Goal: Transaction & Acquisition: Purchase product/service

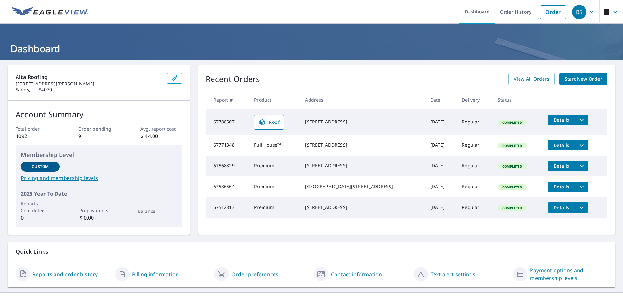
click at [578, 79] on span "Start New Order" at bounding box center [584, 79] width 38 height 8
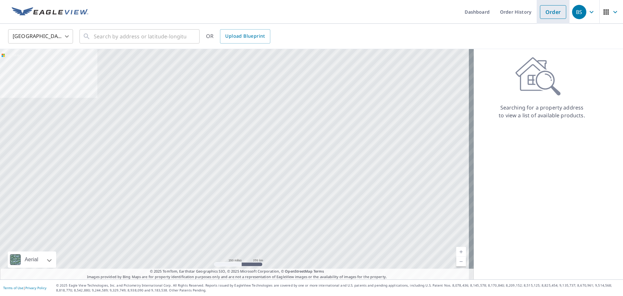
click at [544, 13] on link "Order" at bounding box center [553, 12] width 26 height 14
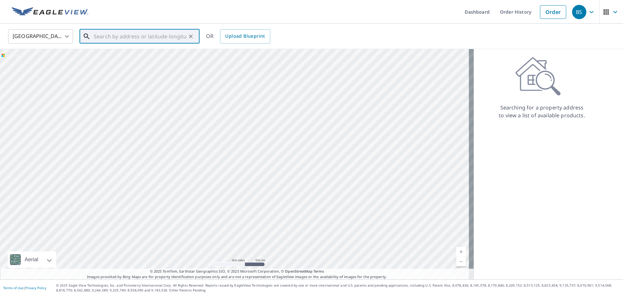
click at [117, 33] on input "text" at bounding box center [140, 36] width 93 height 18
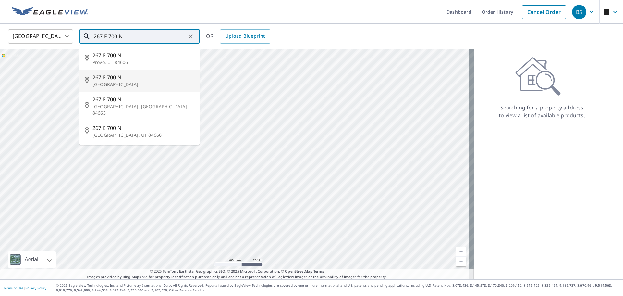
click at [109, 81] on p "[GEOGRAPHIC_DATA]" at bounding box center [144, 84] width 102 height 6
type input "[STREET_ADDRESS]"
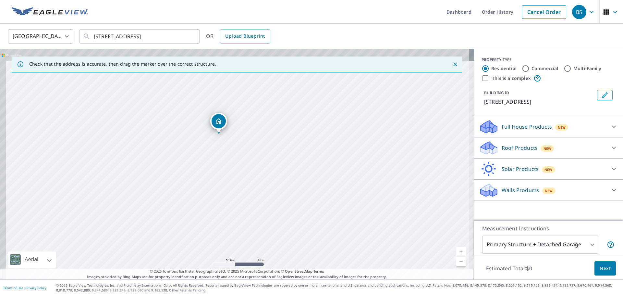
drag, startPoint x: 218, startPoint y: 149, endPoint x: 240, endPoint y: 189, distance: 45.3
click at [240, 189] on div "[STREET_ADDRESS]" at bounding box center [237, 164] width 474 height 230
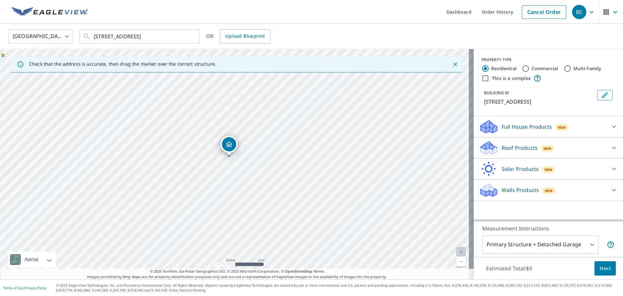
drag, startPoint x: 243, startPoint y: 164, endPoint x: 263, endPoint y: 202, distance: 42.9
click at [263, 202] on div "[STREET_ADDRESS]" at bounding box center [237, 164] width 474 height 230
click at [586, 245] on body "BS BS Dashboard Order History Cancel Order BS [GEOGRAPHIC_DATA] [GEOGRAPHIC_DAT…" at bounding box center [311, 148] width 623 height 296
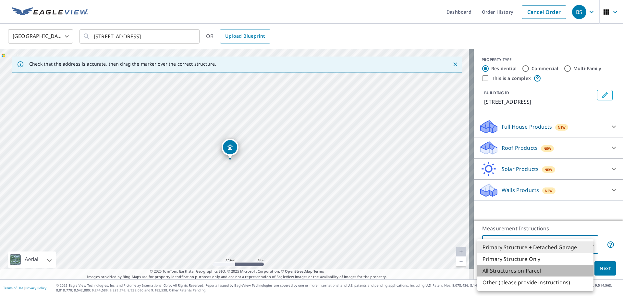
click at [527, 270] on li "All Structures on Parcel" at bounding box center [536, 271] width 116 height 12
type input "3"
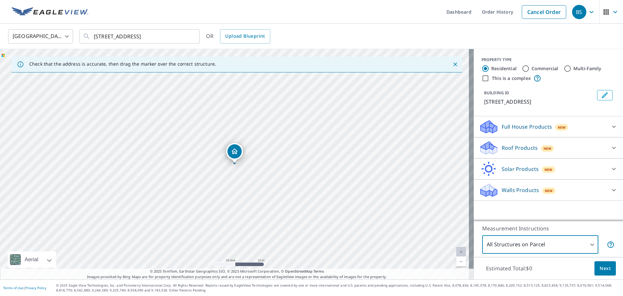
click at [600, 271] on span "Next" at bounding box center [605, 268] width 11 height 8
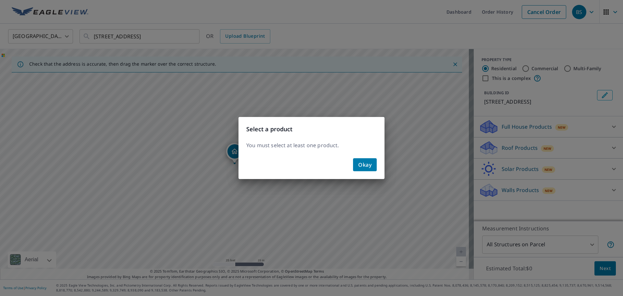
click at [371, 163] on span "Okay" at bounding box center [364, 164] width 13 height 9
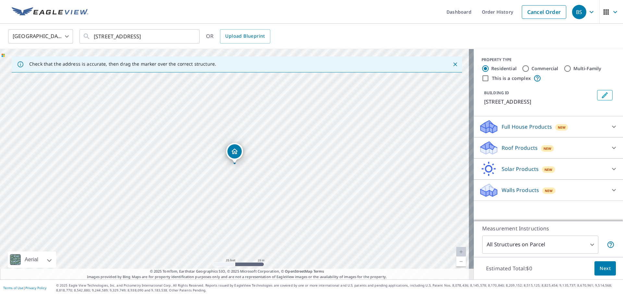
click at [524, 148] on p "Roof Products" at bounding box center [520, 148] width 36 height 8
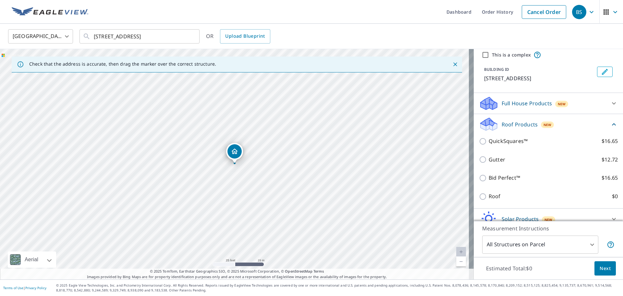
scroll to position [53, 0]
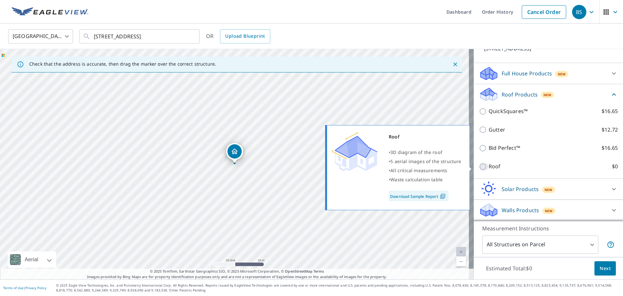
click at [479, 167] on input "Roof $0" at bounding box center [484, 167] width 10 height 8
checkbox input "true"
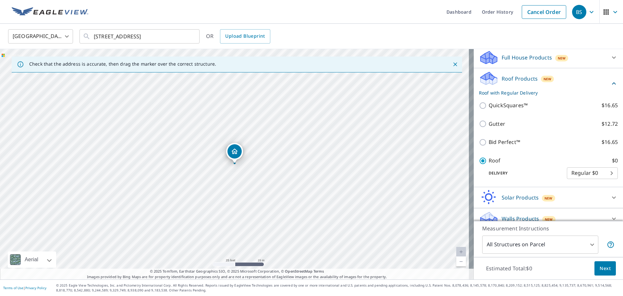
scroll to position [60, 0]
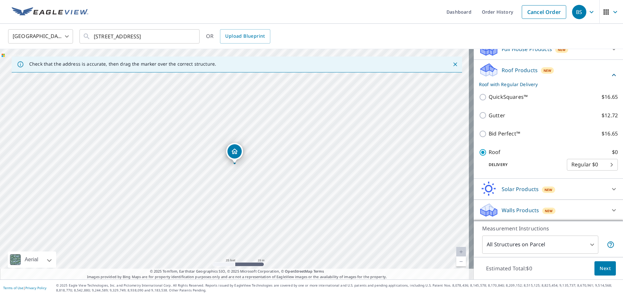
click at [602, 266] on span "Next" at bounding box center [605, 268] width 11 height 8
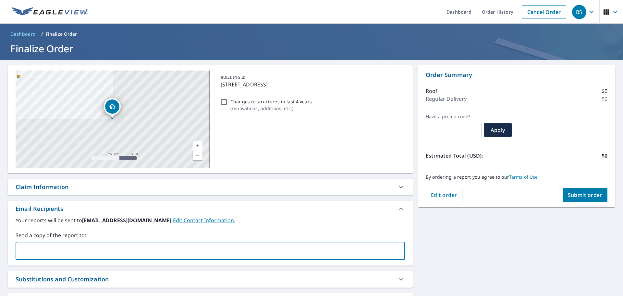
click at [126, 246] on input "text" at bounding box center [206, 250] width 374 height 12
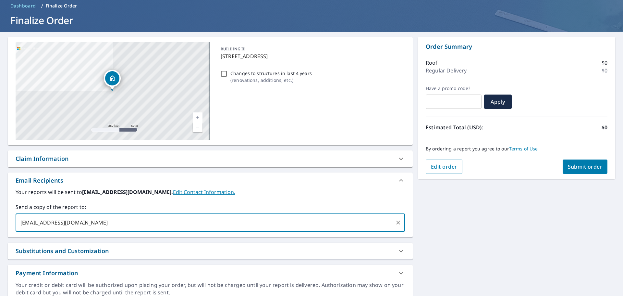
scroll to position [56, 0]
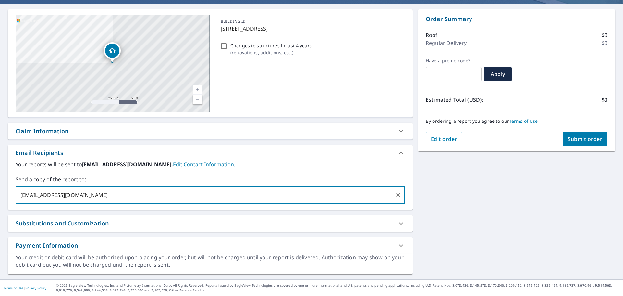
type input "[EMAIL_ADDRESS][DOMAIN_NAME]"
click at [499, 210] on div "[STREET_ADDRESS] A standard road map Aerial A detailed look from above Labels L…" at bounding box center [311, 141] width 623 height 275
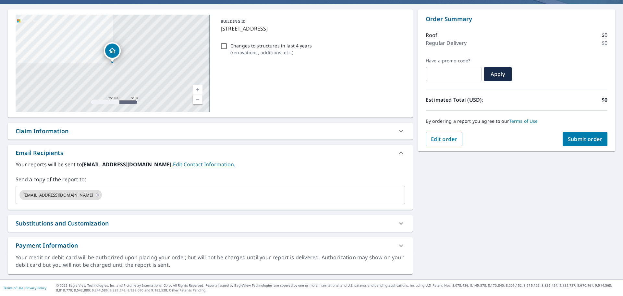
scroll to position [0, 0]
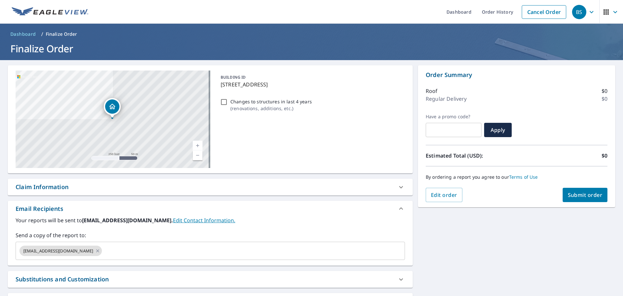
click at [454, 122] on input "text" at bounding box center [454, 130] width 56 height 18
paste input "OCQ4-42W11-FCMG5"
type input "OCQ4-42W11-FCMG5"
click at [497, 131] on span "Apply" at bounding box center [498, 129] width 17 height 7
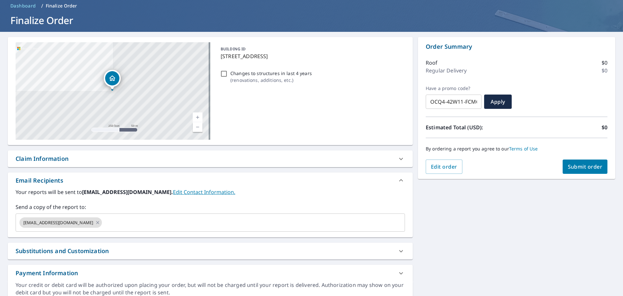
scroll to position [0, 0]
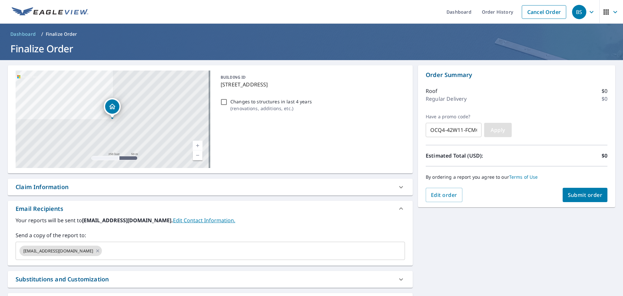
click at [494, 131] on span "Apply" at bounding box center [498, 129] width 17 height 7
click at [434, 196] on span "Edit order" at bounding box center [444, 194] width 26 height 7
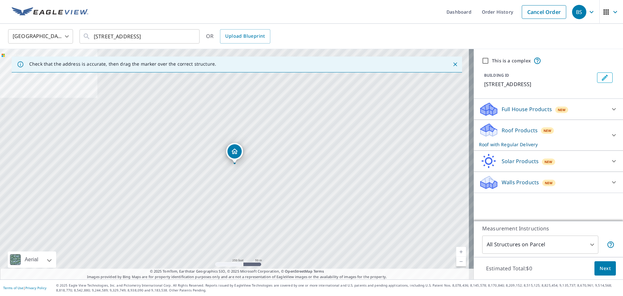
click at [572, 248] on body "BS BS Dashboard Order History Cancel Order BS [GEOGRAPHIC_DATA] [GEOGRAPHIC_DAT…" at bounding box center [311, 148] width 623 height 296
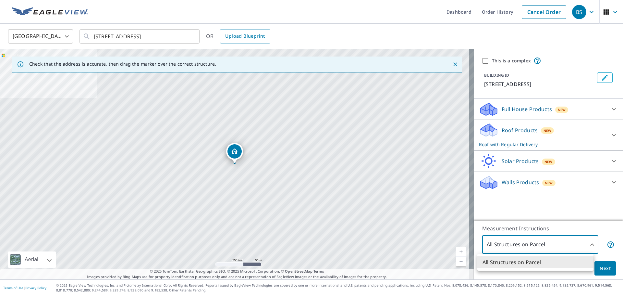
click at [536, 264] on li "All Structures on Parcel" at bounding box center [536, 262] width 116 height 12
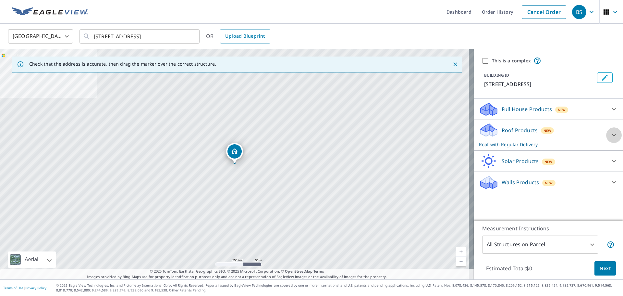
click at [610, 136] on icon at bounding box center [614, 135] width 8 height 8
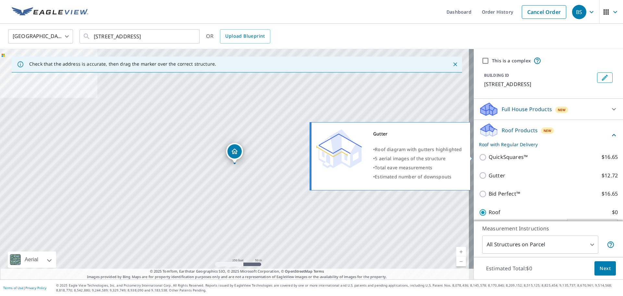
scroll to position [60, 0]
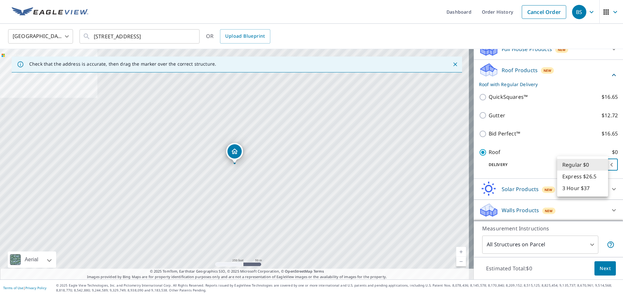
click at [582, 162] on body "BS BS Dashboard Order History Cancel Order BS [GEOGRAPHIC_DATA] [GEOGRAPHIC_DAT…" at bounding box center [311, 148] width 623 height 296
click at [582, 162] on li "Regular $0" at bounding box center [582, 165] width 51 height 12
click at [600, 269] on span "Next" at bounding box center [605, 268] width 11 height 8
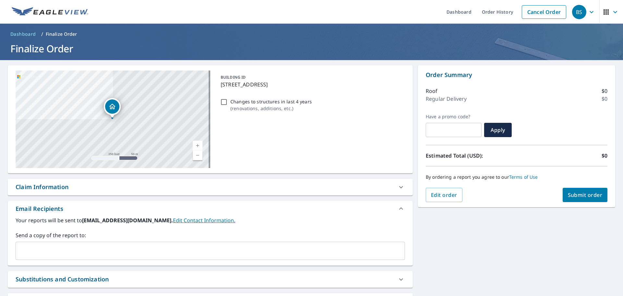
click at [111, 245] on input "text" at bounding box center [206, 250] width 374 height 12
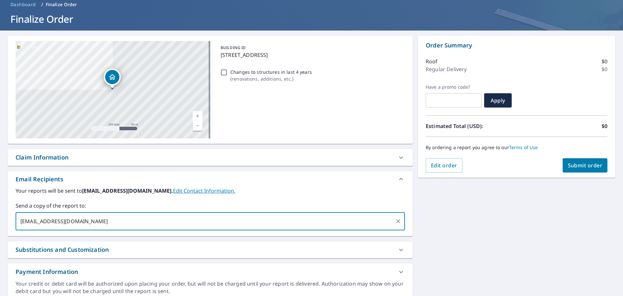
scroll to position [56, 0]
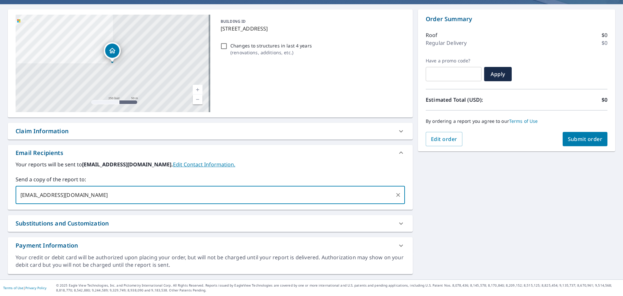
type input "[EMAIL_ADDRESS][DOMAIN_NAME]"
click at [179, 263] on div "Your credit or debit card will be authorized upon placing your order, but will …" at bounding box center [211, 261] width 390 height 15
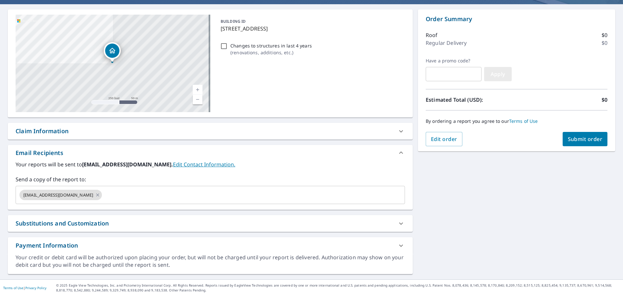
click at [498, 75] on span "Apply" at bounding box center [498, 73] width 17 height 7
click at [461, 74] on input "text" at bounding box center [454, 74] width 56 height 18
paste input "OCQ4-42W11-FCMG5"
type input "OCQ4-42W11-FCMG5"
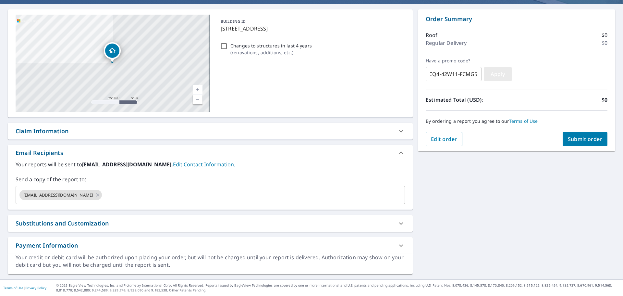
click at [500, 75] on span "Apply" at bounding box center [498, 73] width 17 height 7
click at [584, 140] on span "Submit order" at bounding box center [585, 138] width 35 height 7
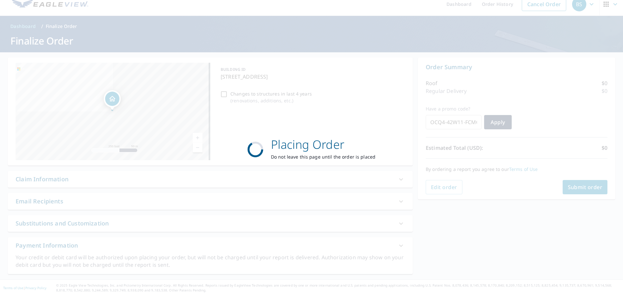
scroll to position [8, 0]
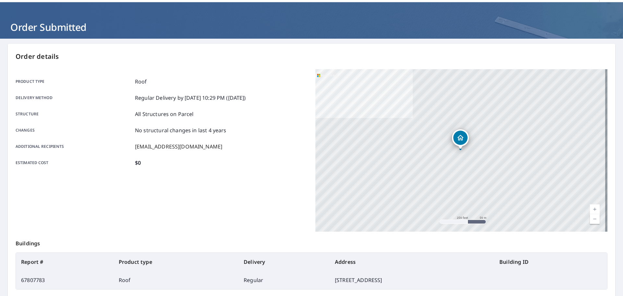
scroll to position [86, 0]
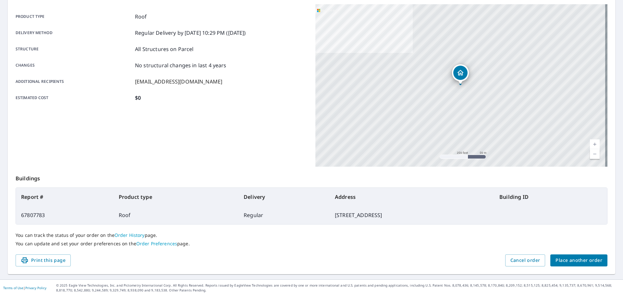
drag, startPoint x: 45, startPoint y: 260, endPoint x: 251, endPoint y: 123, distance: 246.6
click at [45, 260] on span "Print this page" at bounding box center [43, 260] width 45 height 8
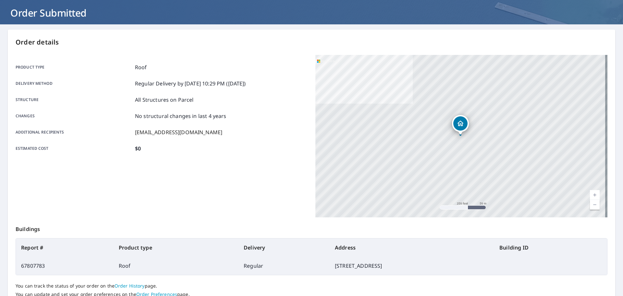
scroll to position [0, 0]
